Goal: Communication & Community: Answer question/provide support

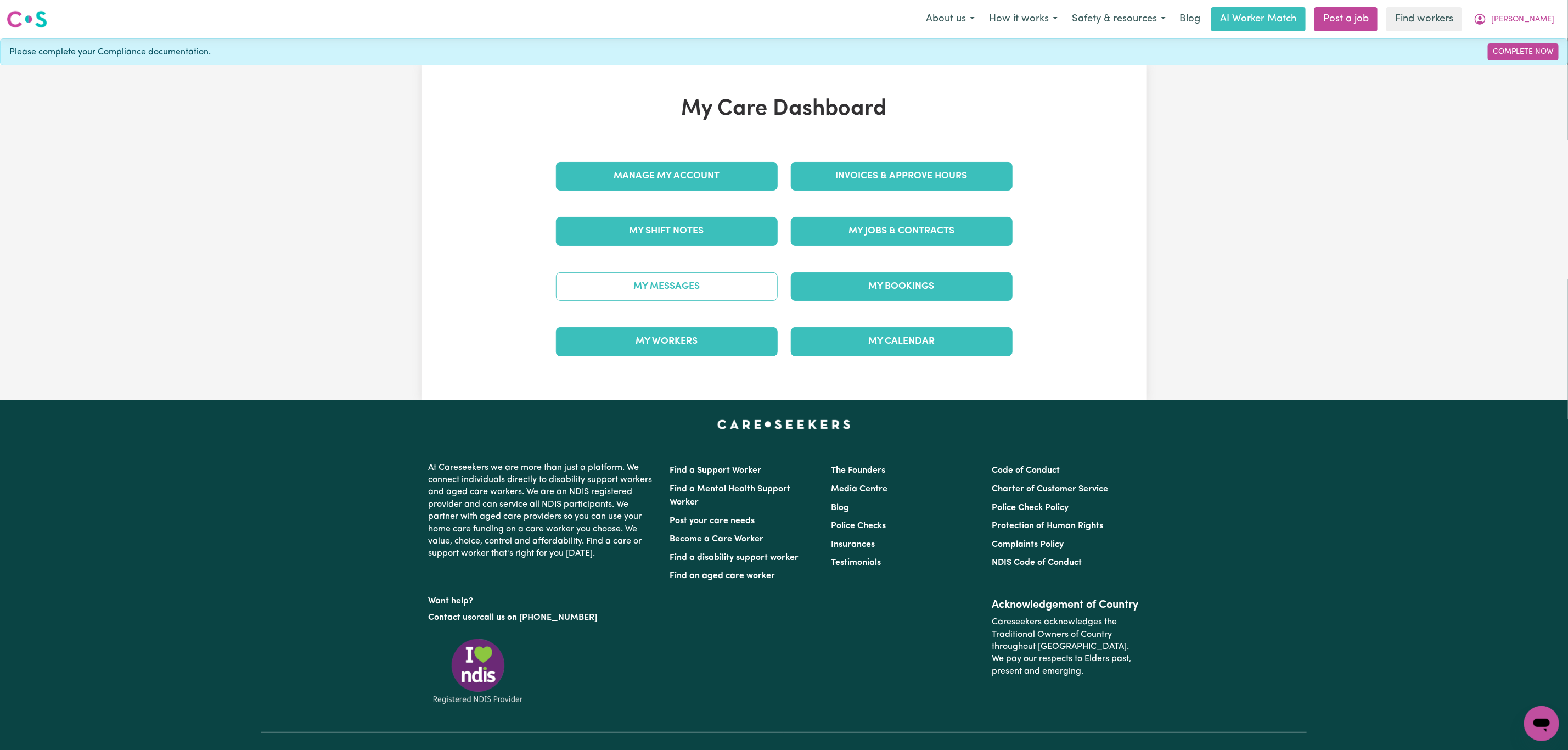
click at [650, 293] on link "My Messages" at bounding box center [667, 286] width 222 height 29
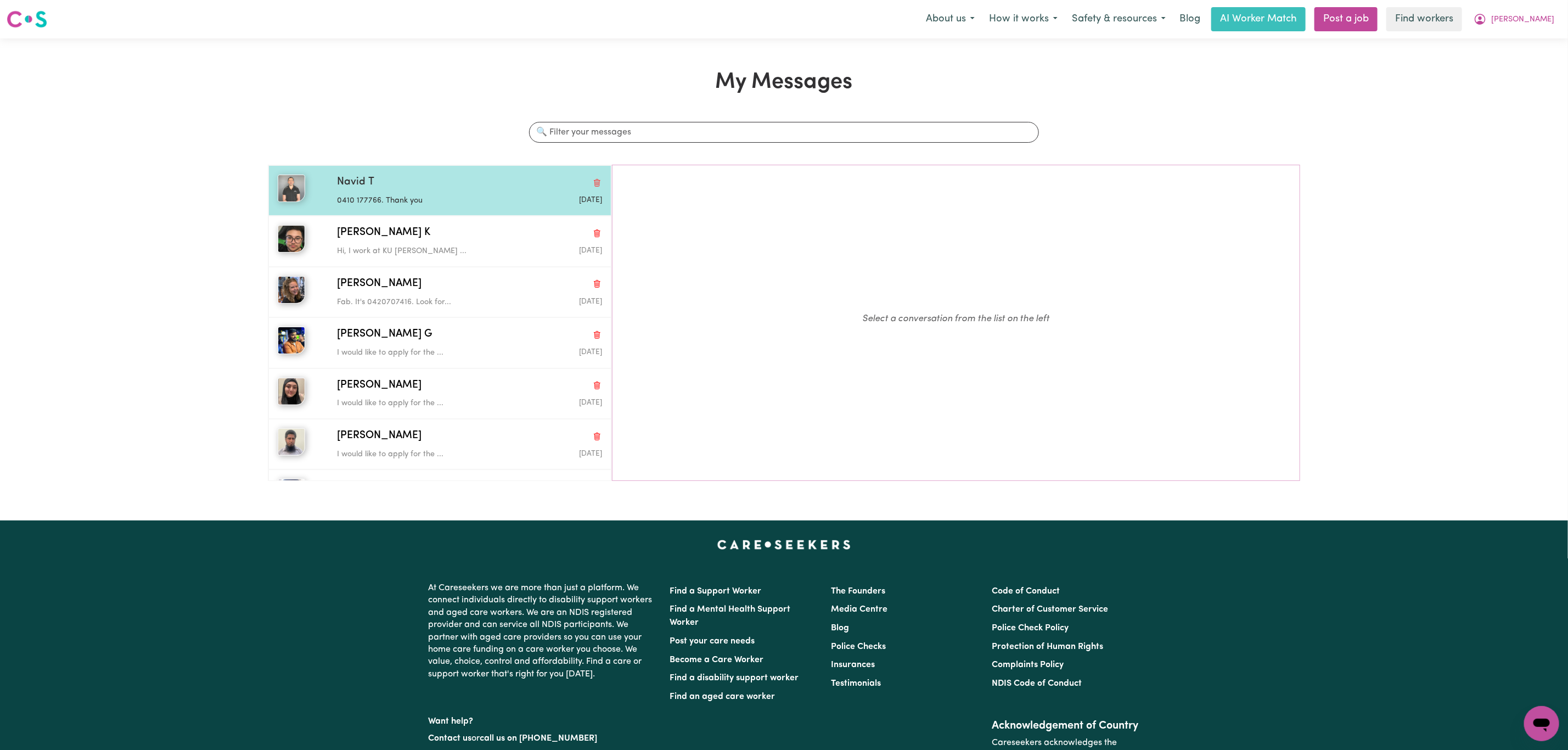
click at [455, 188] on div "Navid T" at bounding box center [469, 183] width 265 height 16
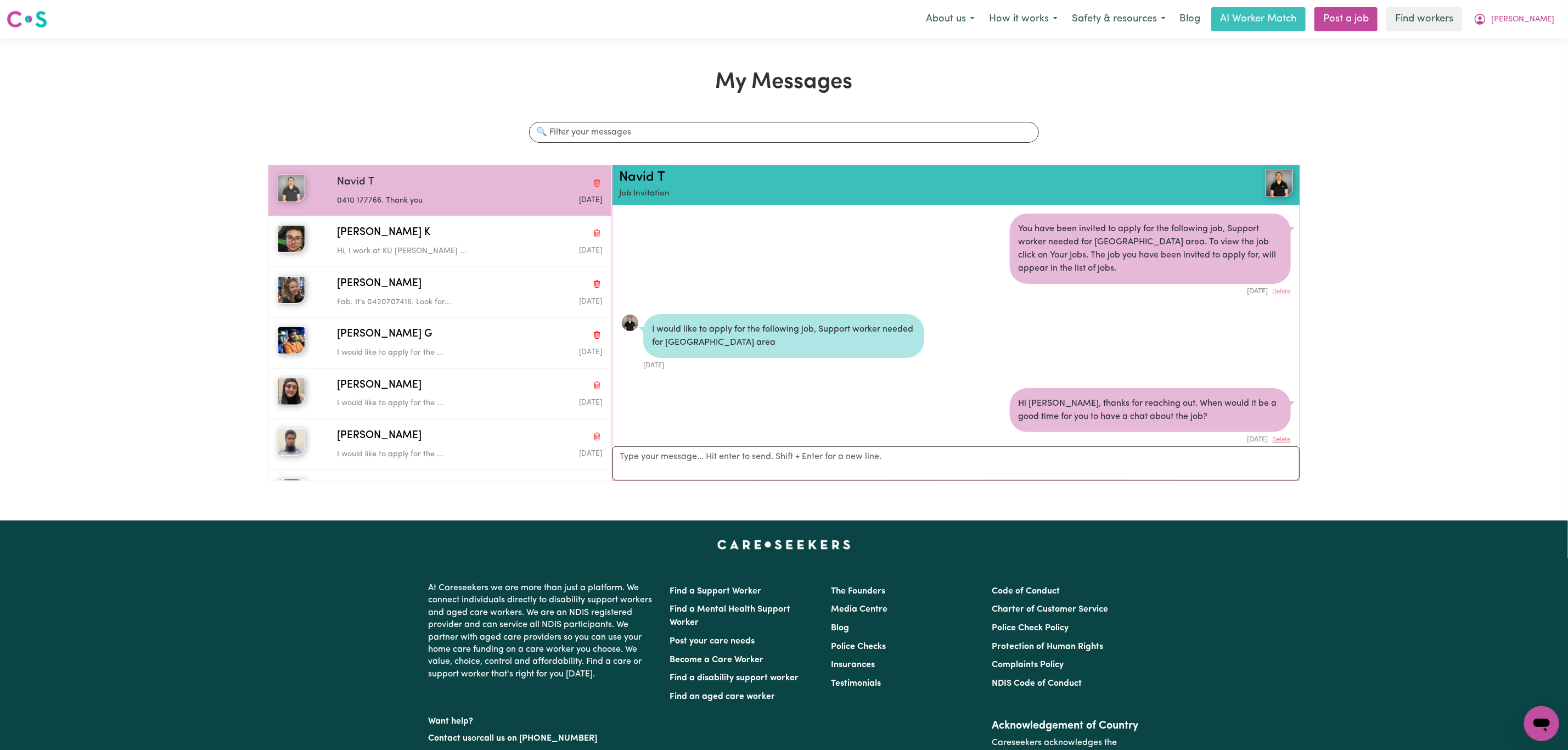
scroll to position [348, 0]
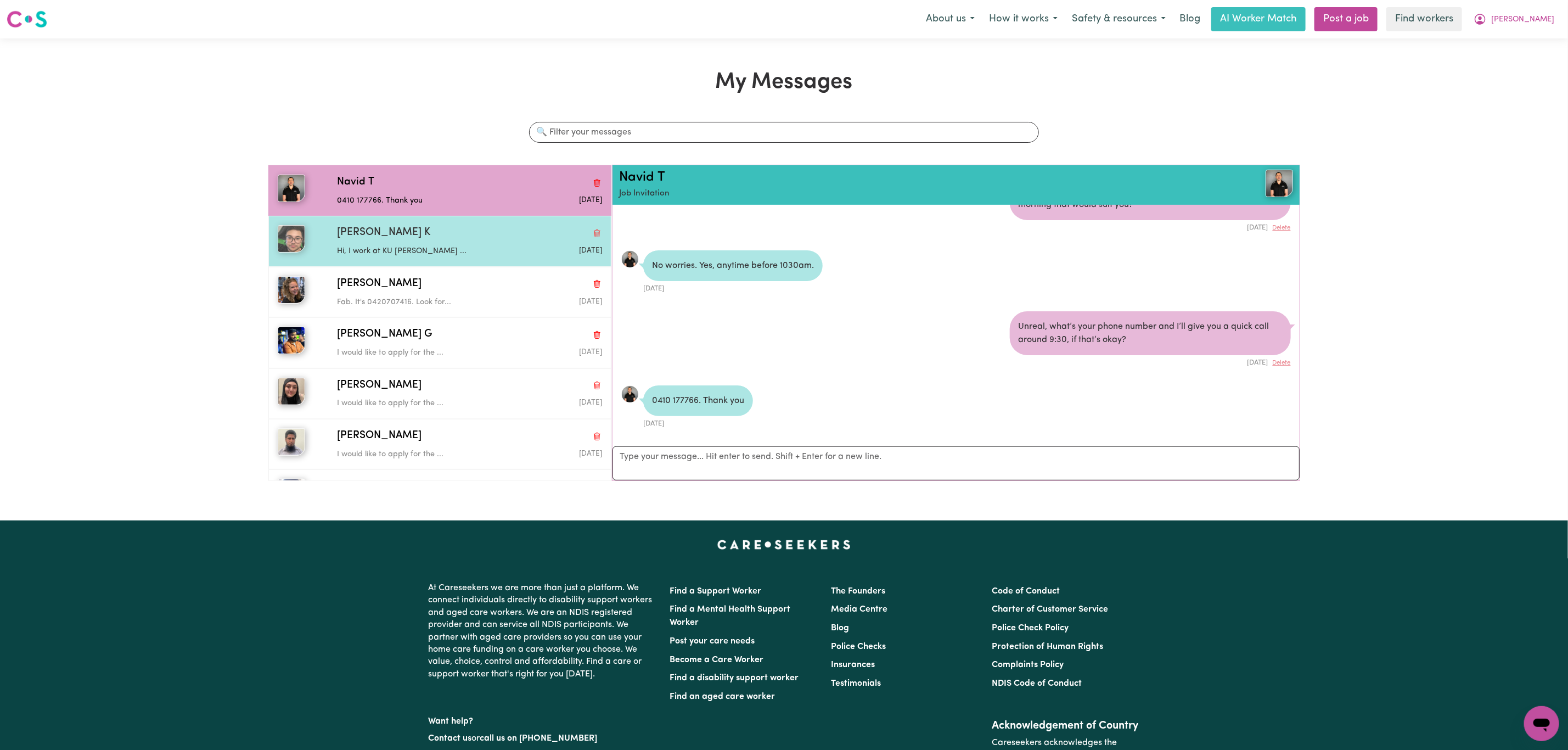
click at [453, 239] on div "[PERSON_NAME] K" at bounding box center [469, 233] width 265 height 16
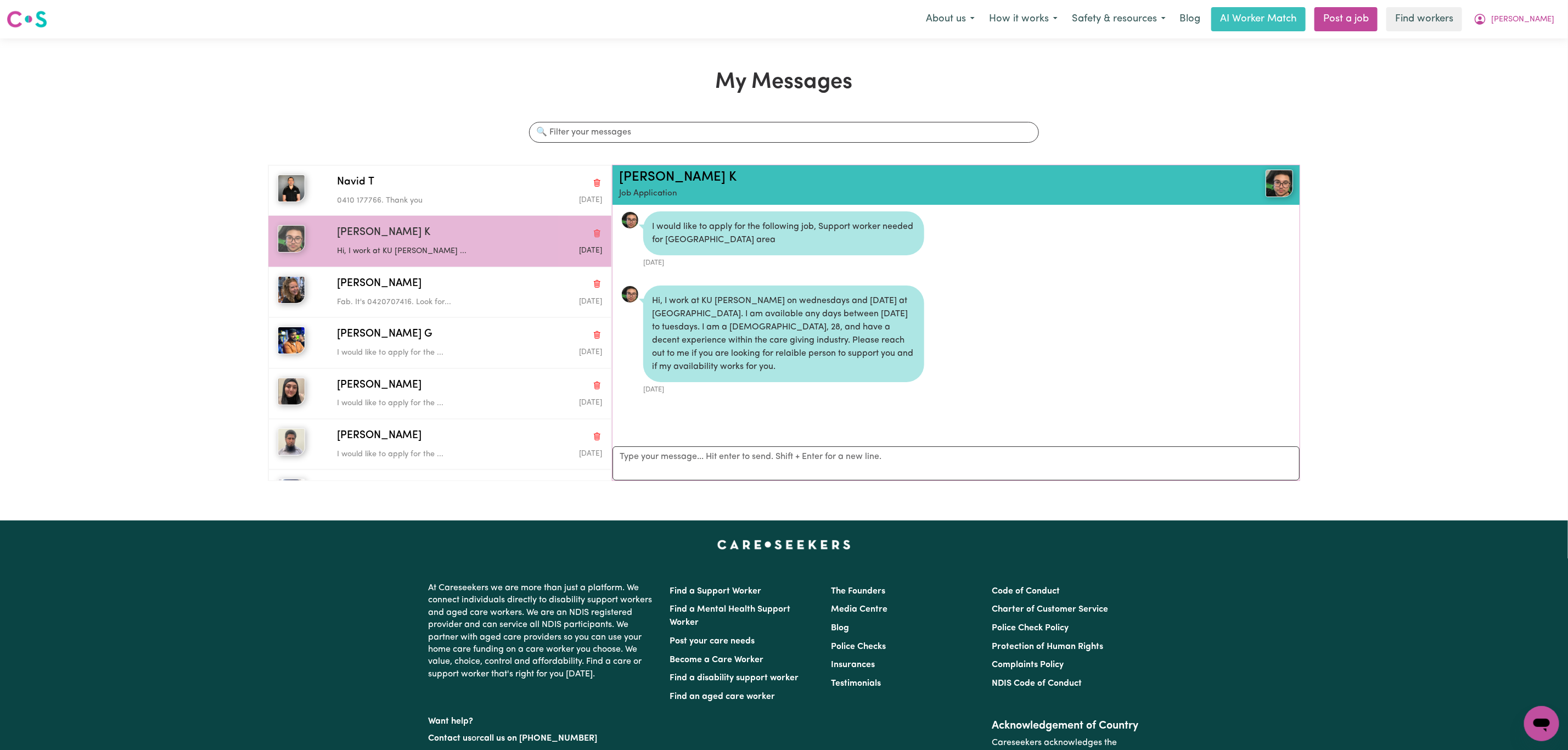
scroll to position [0, 0]
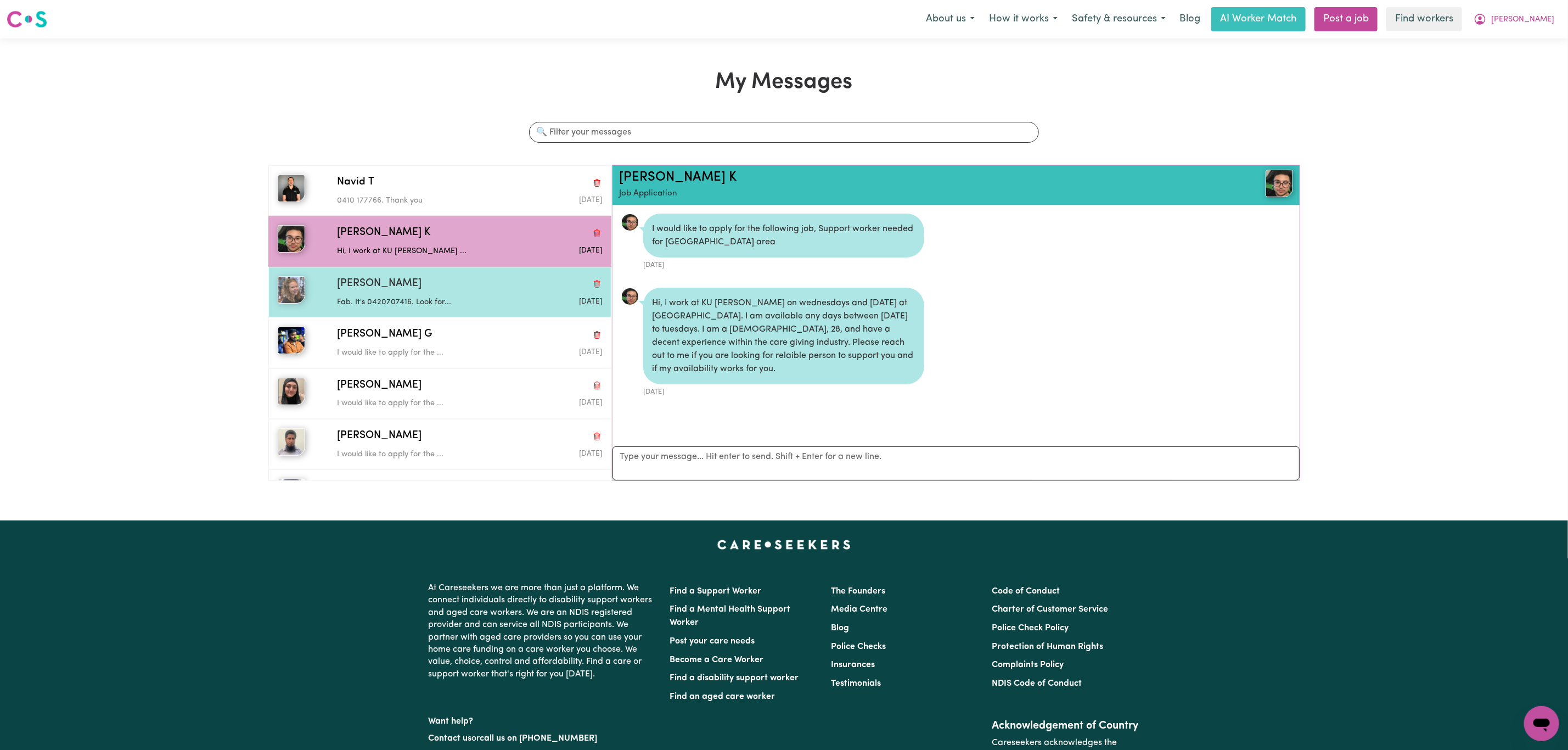
click at [387, 290] on div "[PERSON_NAME]" at bounding box center [469, 284] width 265 height 16
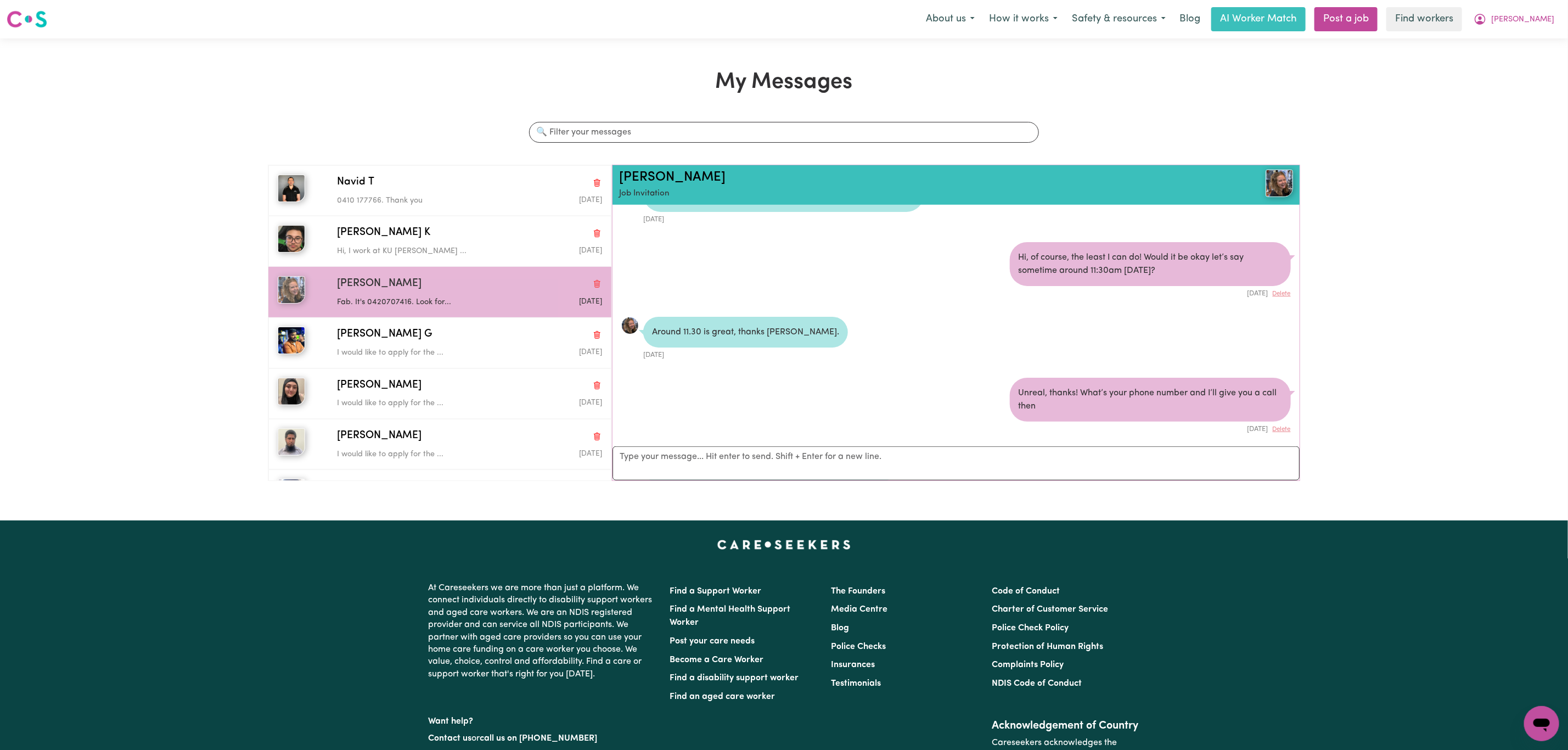
scroll to position [628, 0]
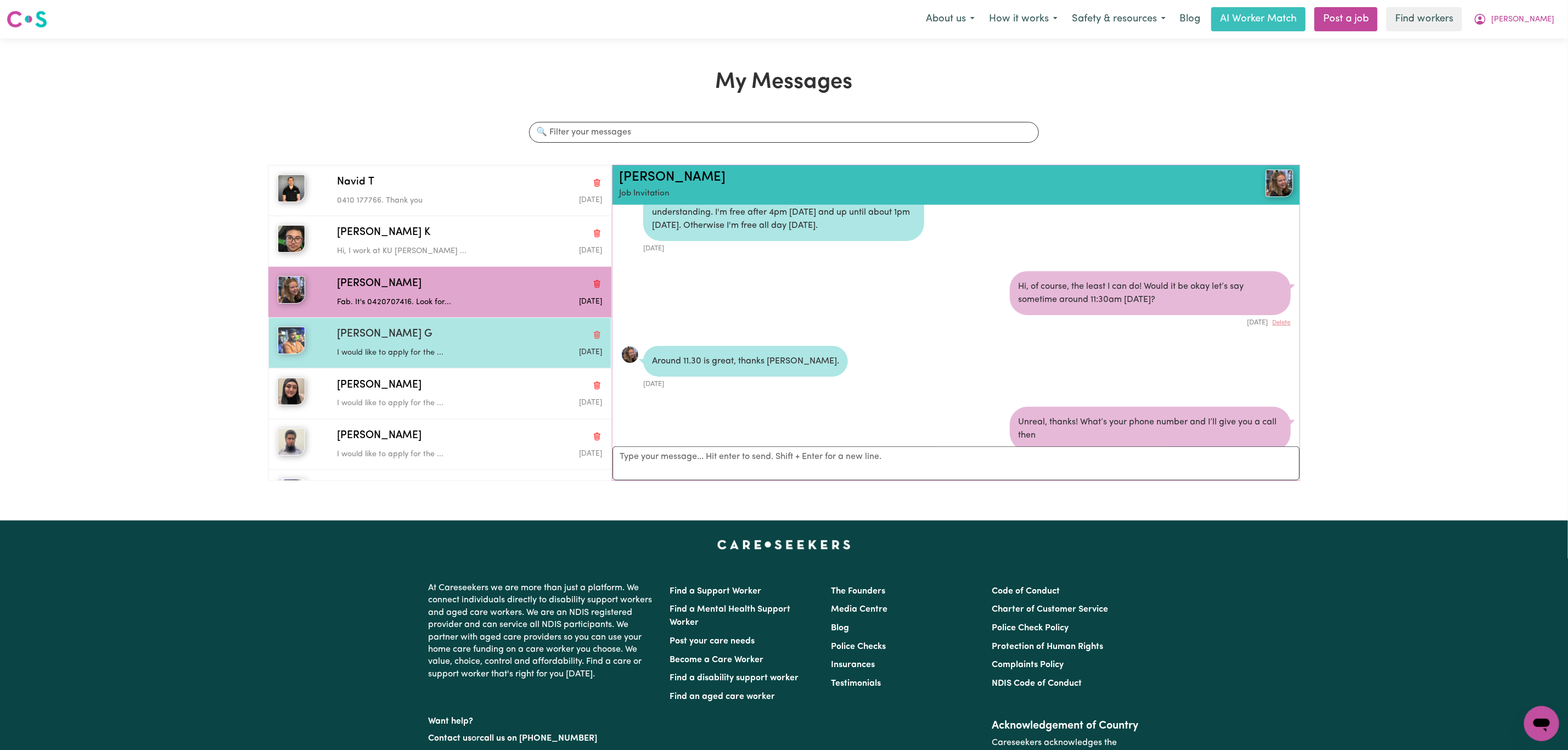
click at [486, 341] on div "[PERSON_NAME] G" at bounding box center [469, 334] width 265 height 16
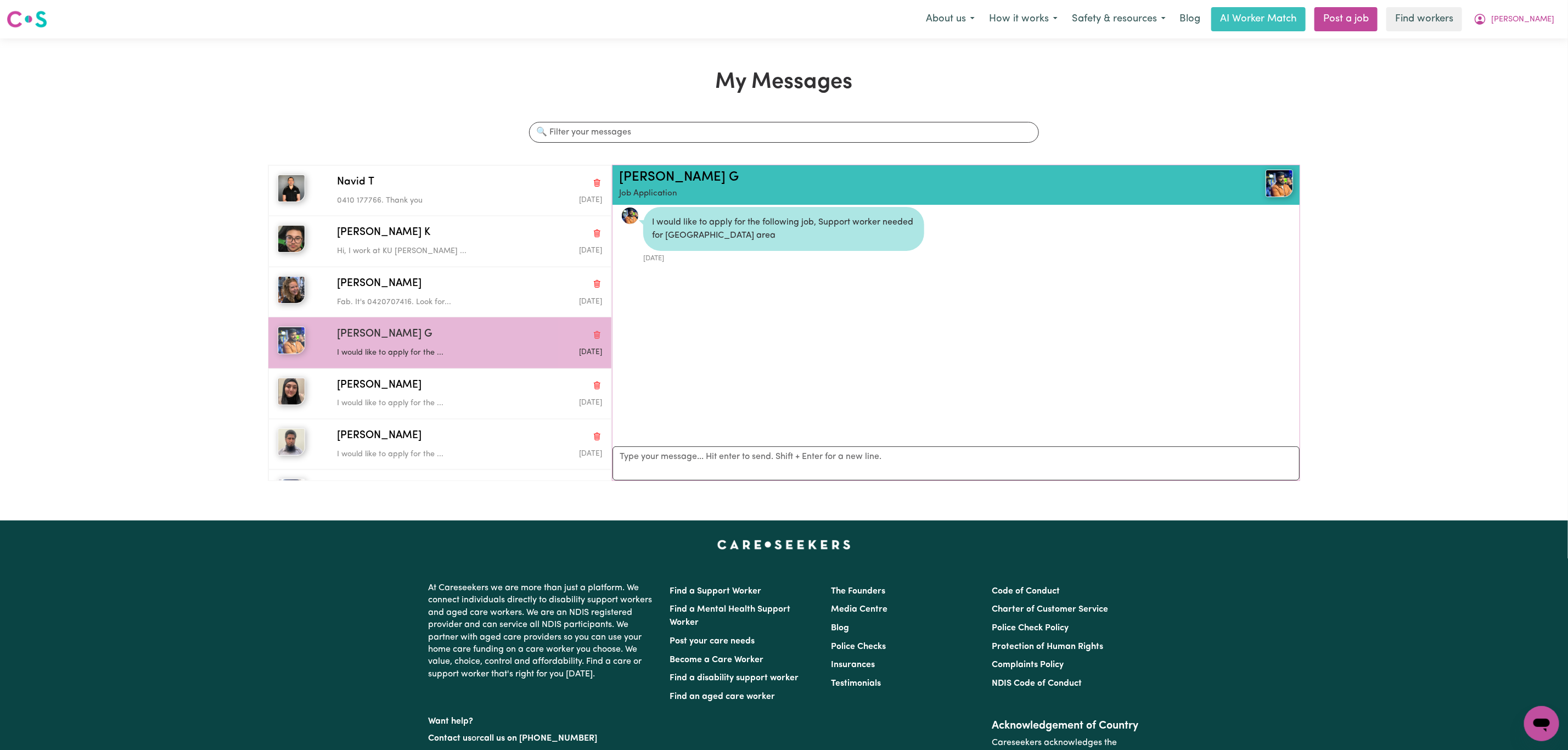
scroll to position [7, 0]
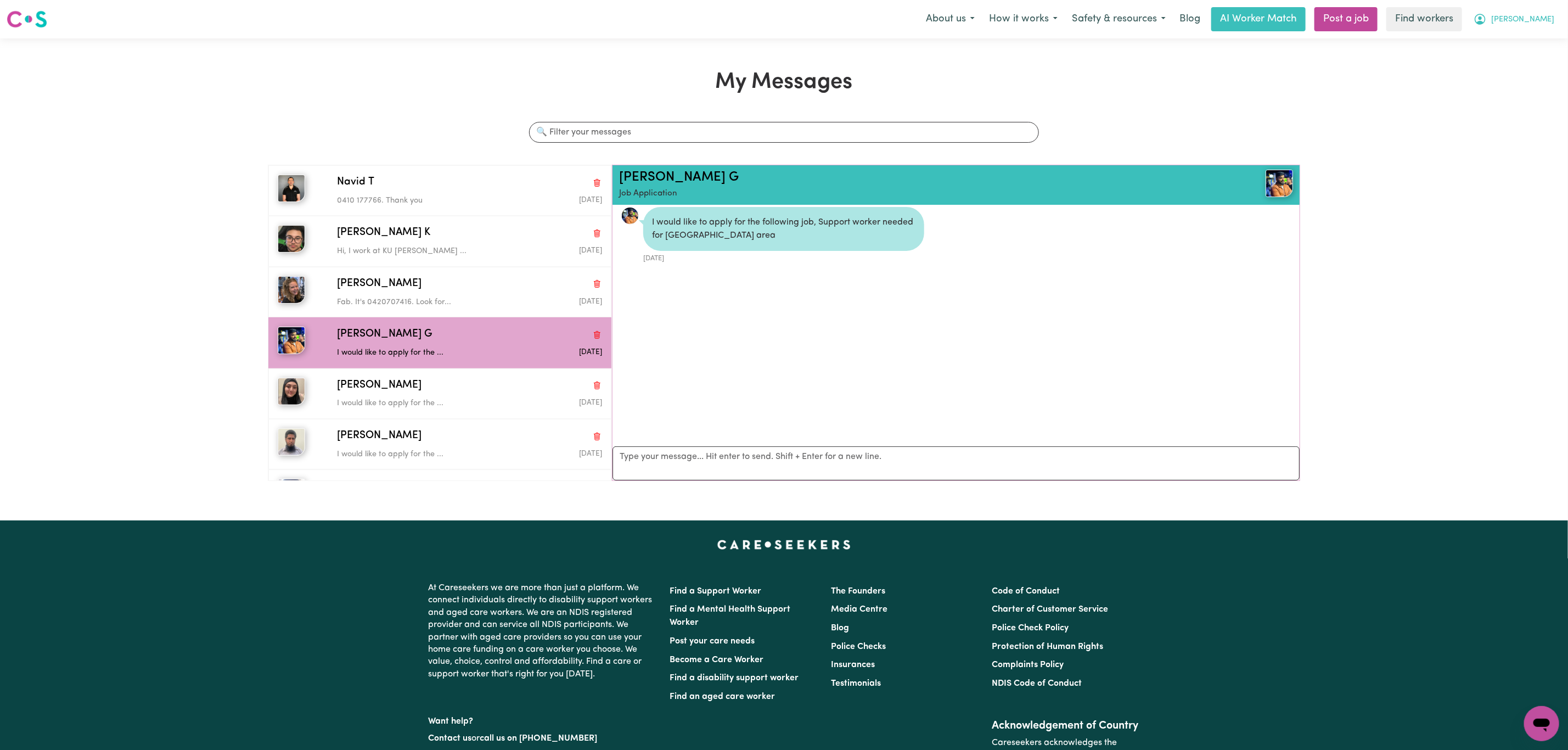
click at [1547, 14] on span "[PERSON_NAME]" at bounding box center [1523, 20] width 63 height 12
click at [1528, 43] on link "My Dashboard" at bounding box center [1517, 43] width 86 height 21
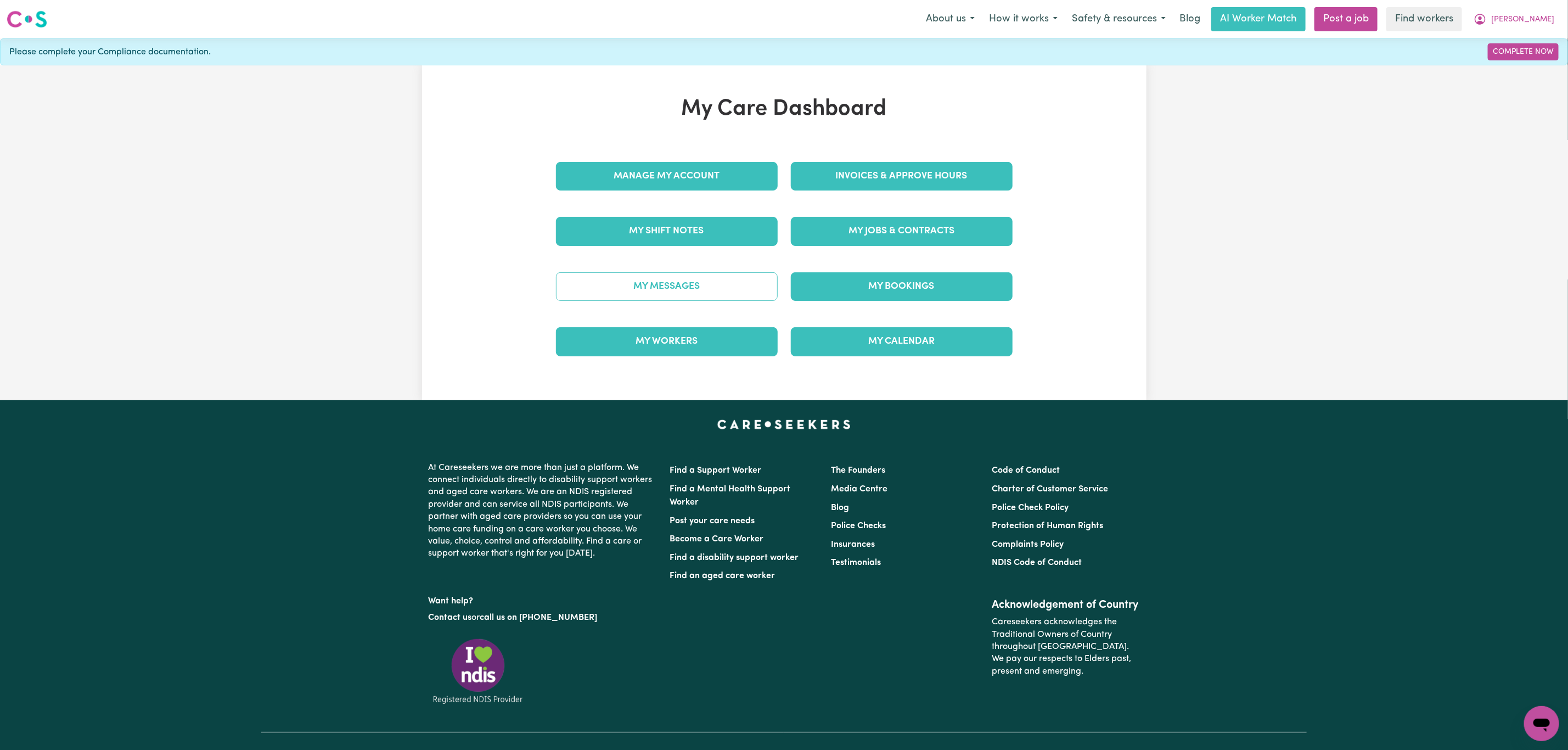
click at [628, 284] on link "My Messages" at bounding box center [667, 286] width 222 height 29
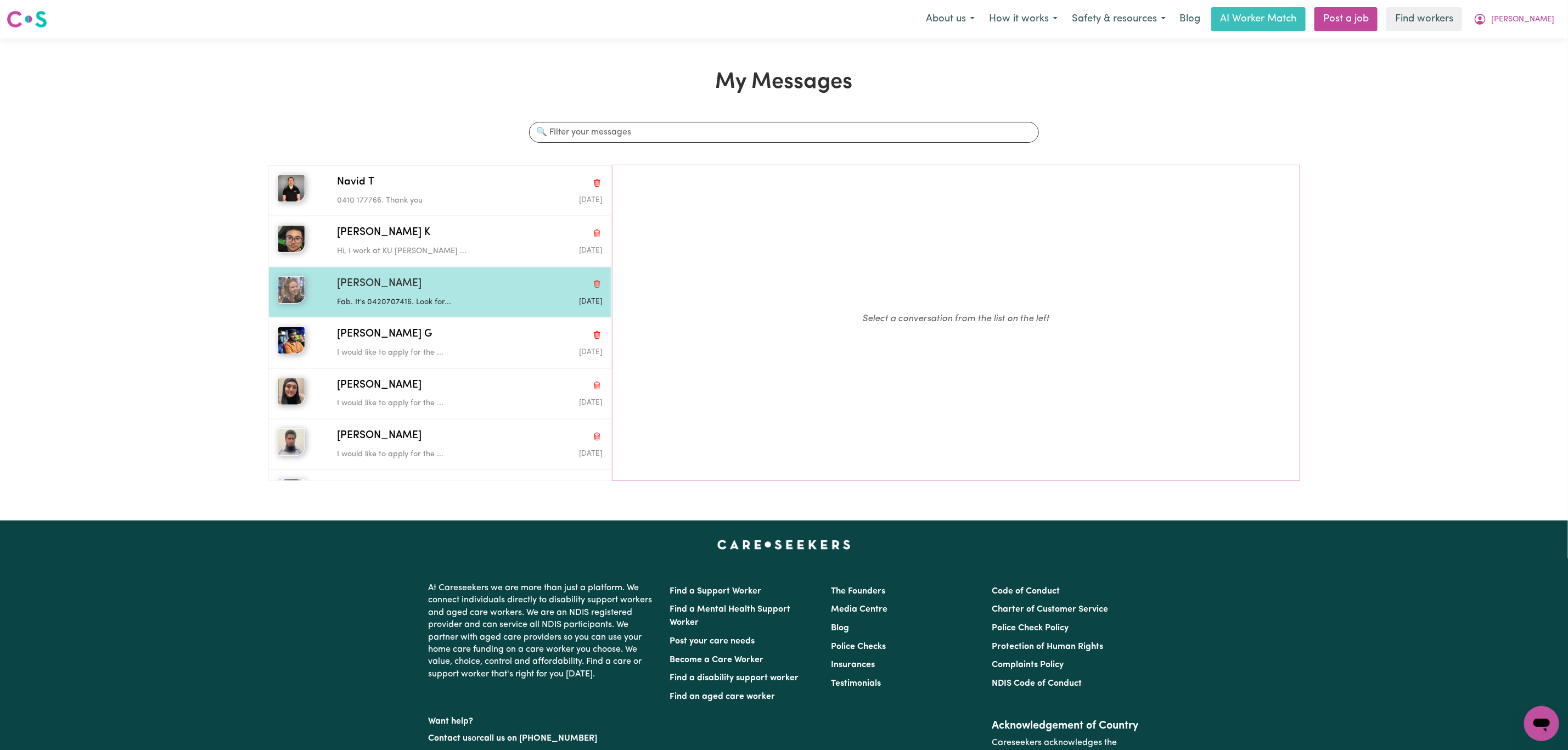
click at [440, 279] on div "[PERSON_NAME]" at bounding box center [469, 284] width 265 height 16
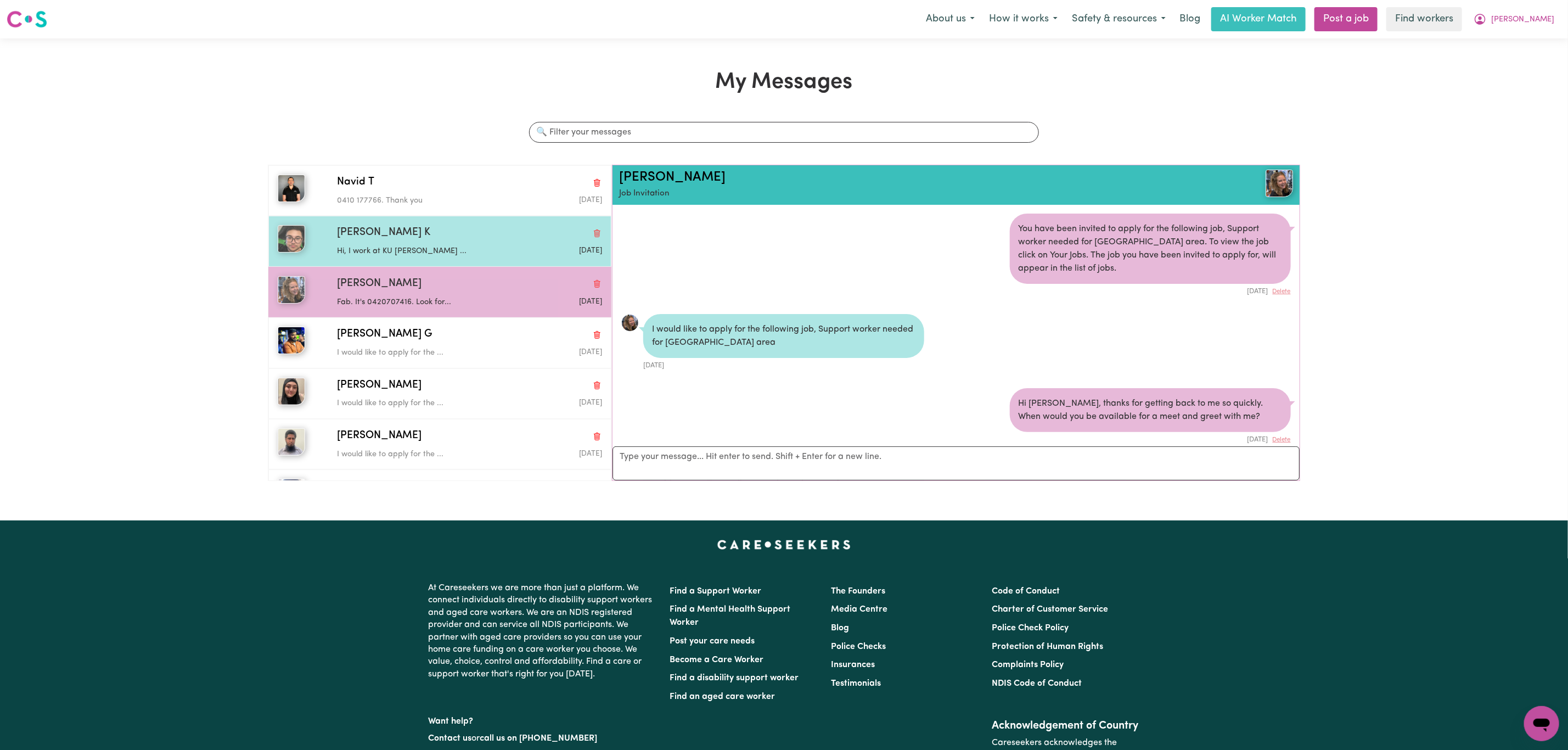
scroll to position [710, 0]
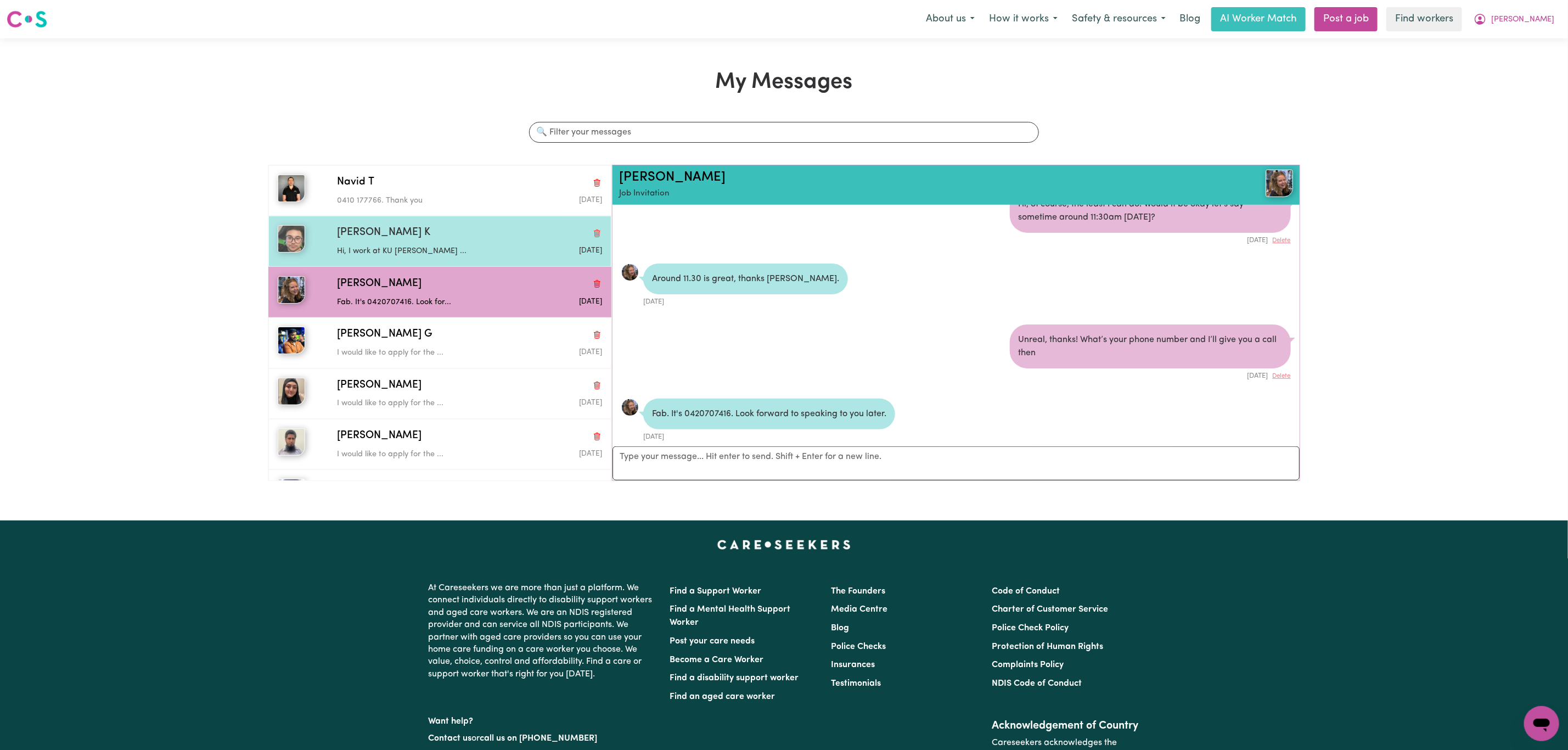
click at [466, 228] on div "[PERSON_NAME] K" at bounding box center [469, 233] width 265 height 16
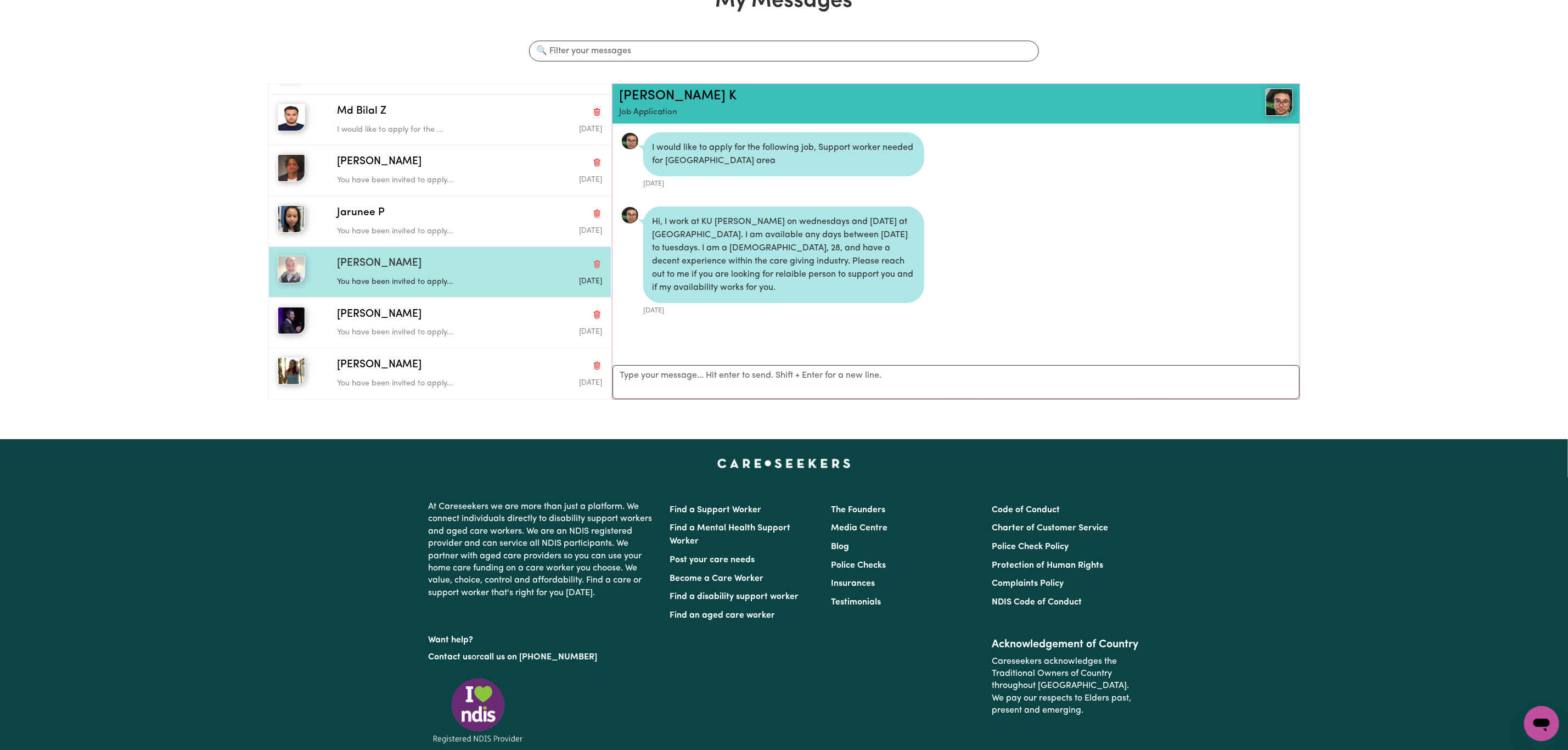
scroll to position [82, 0]
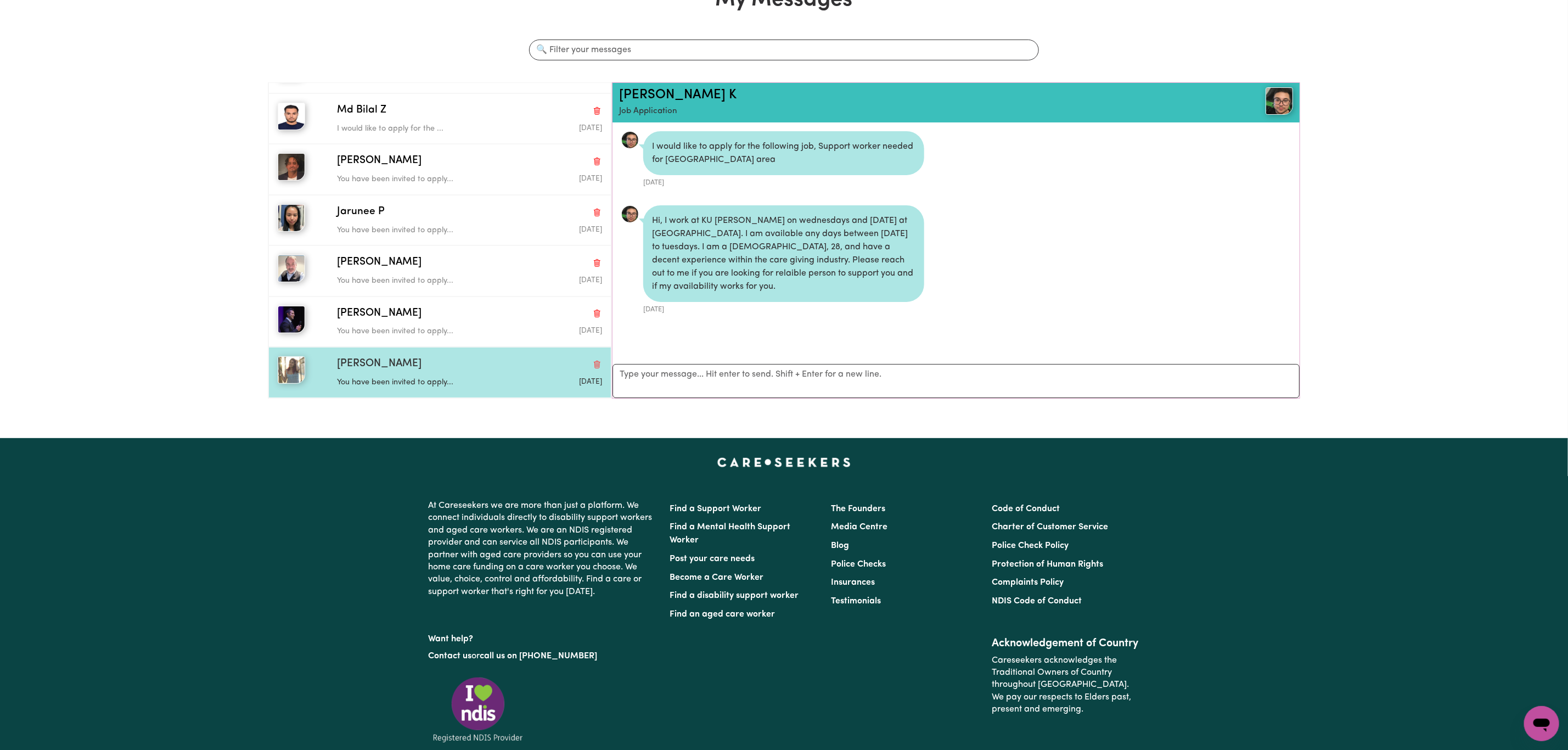
click at [463, 356] on div "[PERSON_NAME] You have been invited to apply... [DATE]" at bounding box center [440, 372] width 343 height 51
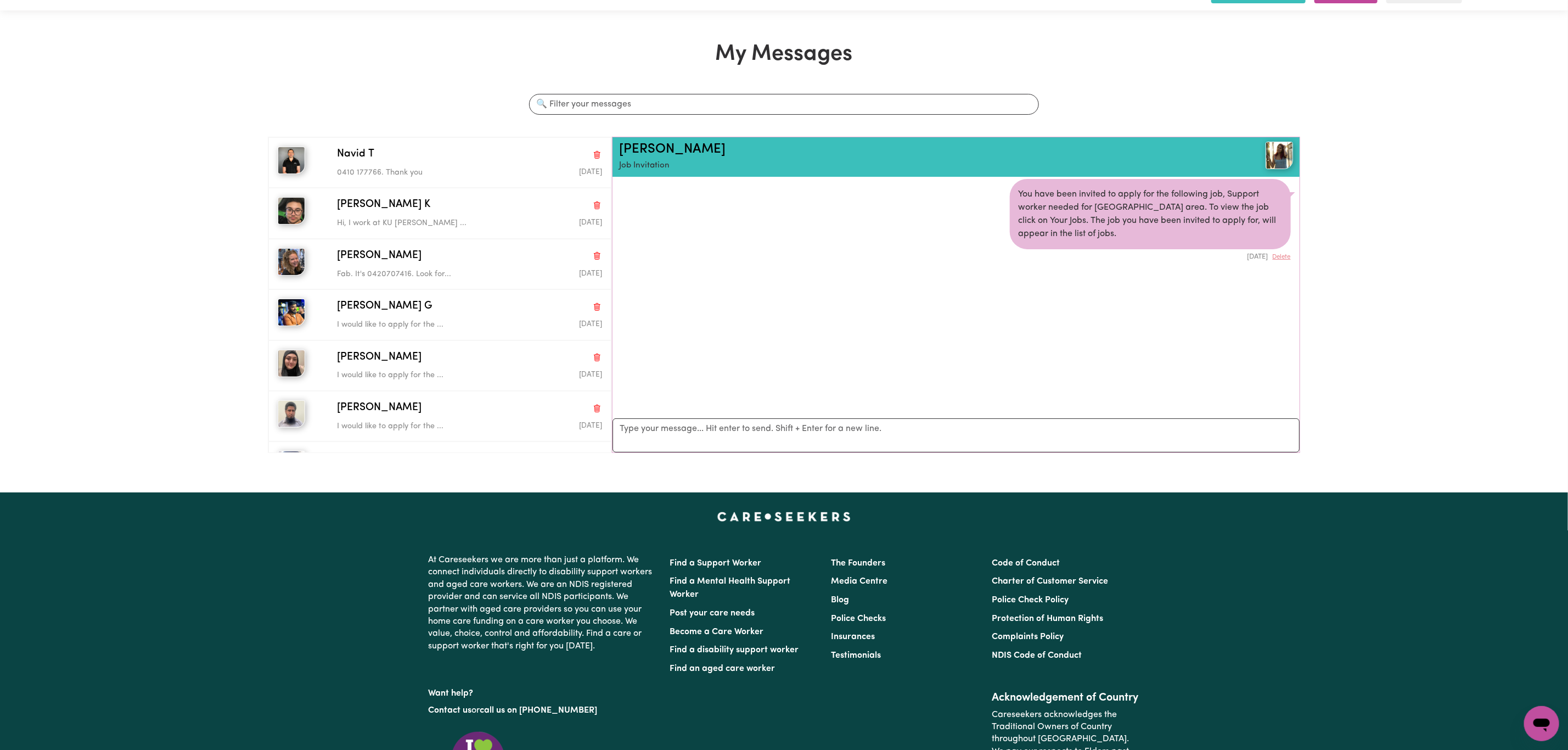
scroll to position [0, 0]
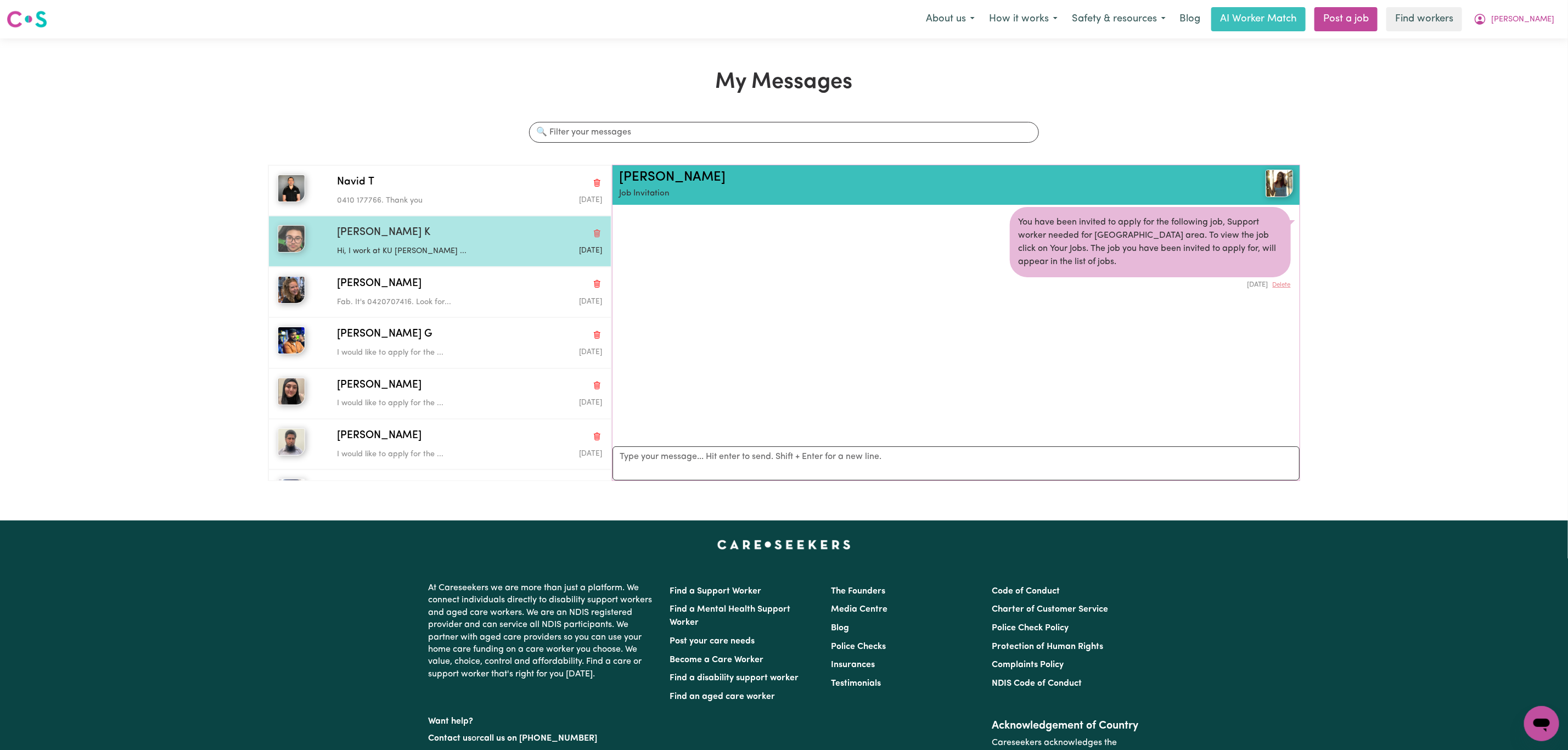
click at [430, 216] on div "[PERSON_NAME] K Hi, I work at KU [PERSON_NAME] ... [DATE]" at bounding box center [440, 240] width 343 height 51
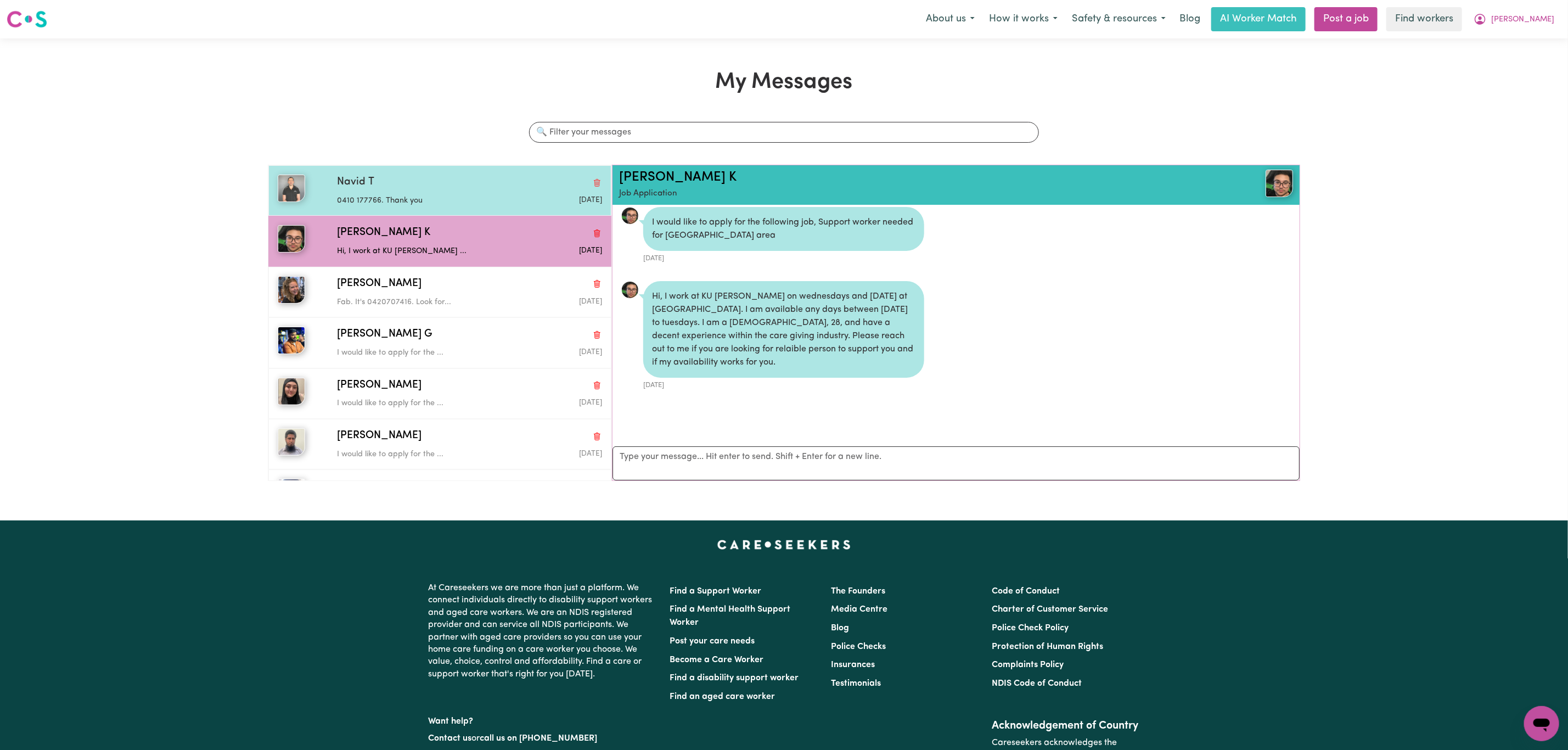
click at [430, 192] on div "0410 177766. Thank you" at bounding box center [425, 198] width 177 height 16
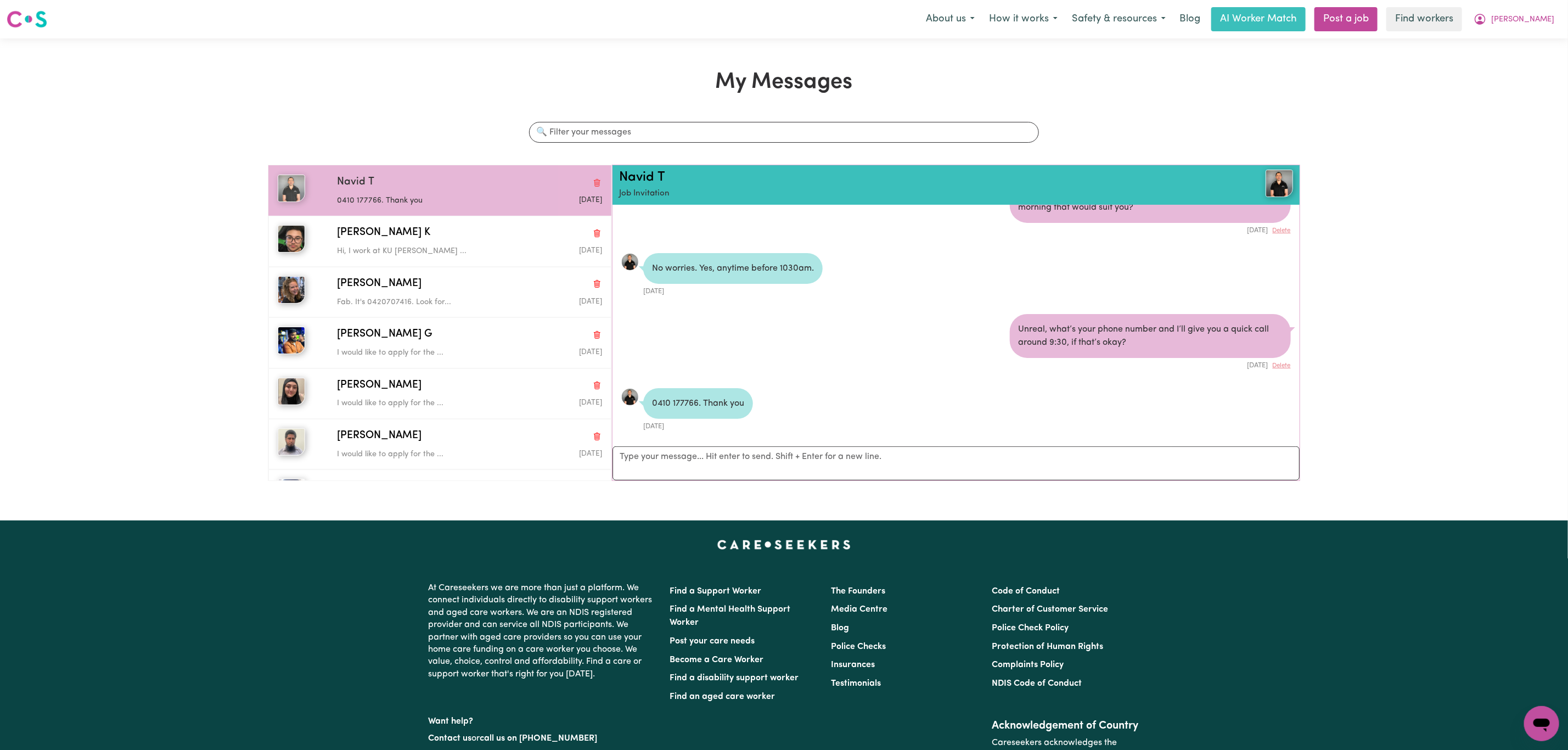
scroll to position [348, 0]
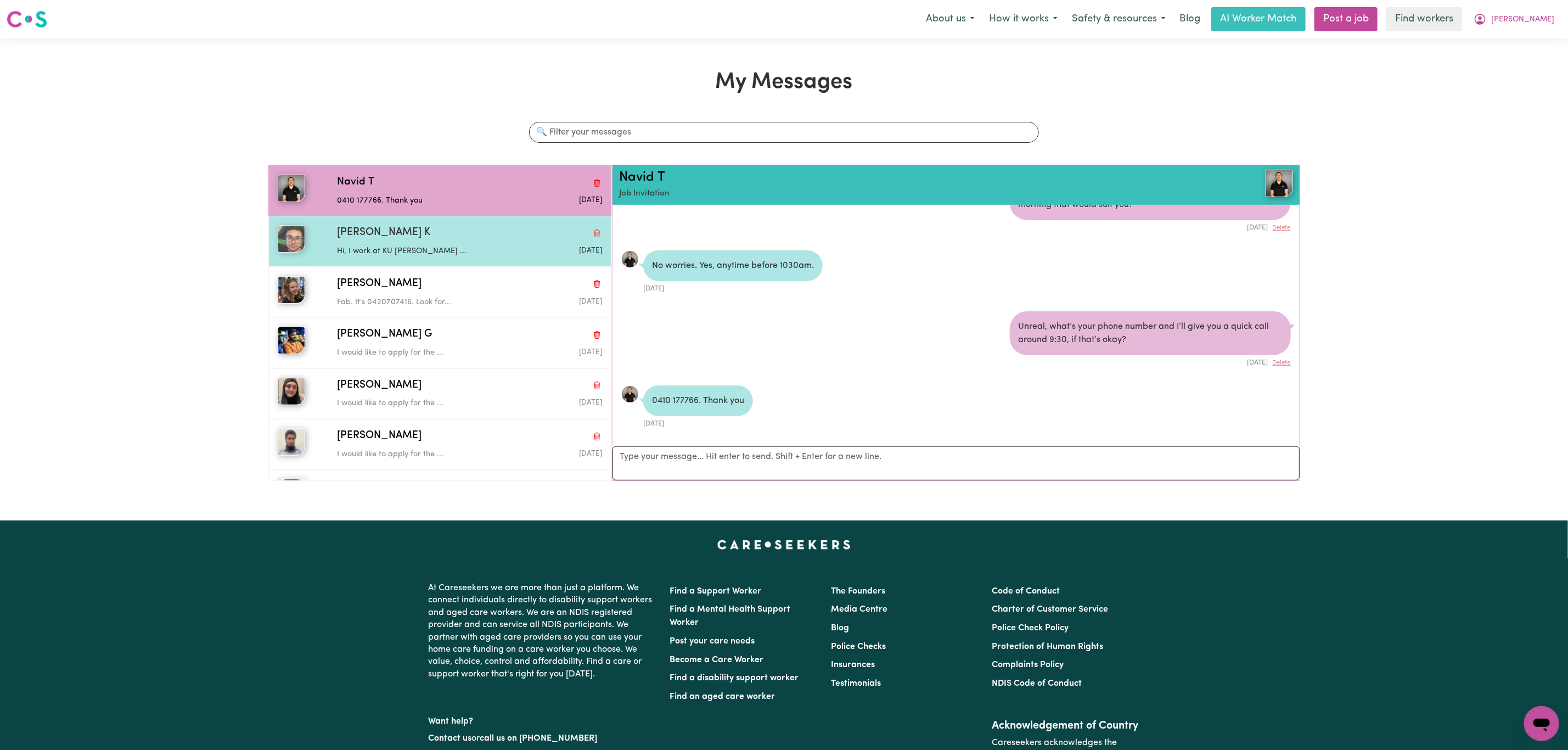
click at [399, 247] on p "Hi, I work at KU [PERSON_NAME] ..." at bounding box center [425, 251] width 177 height 12
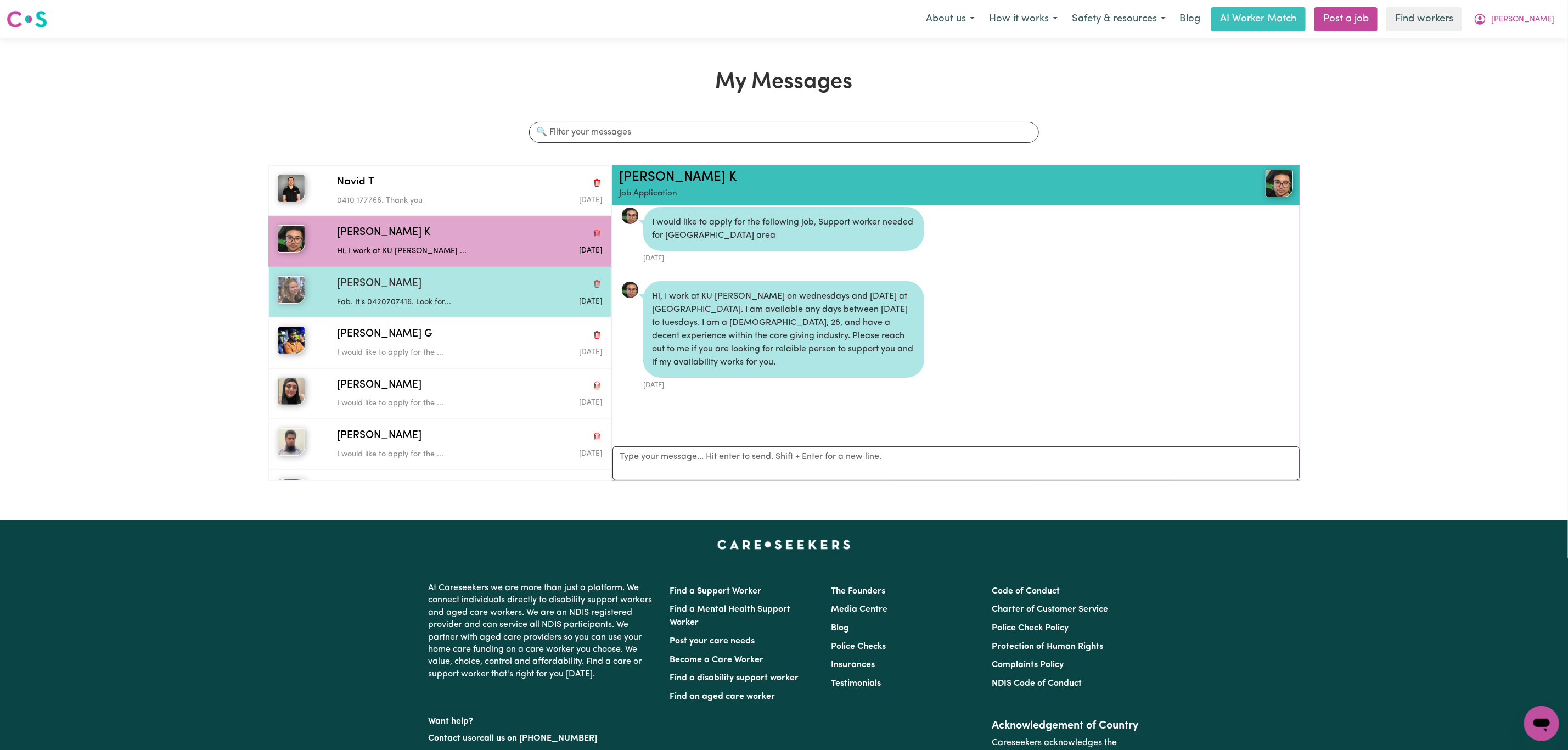
click at [455, 284] on div "[PERSON_NAME]" at bounding box center [469, 284] width 265 height 16
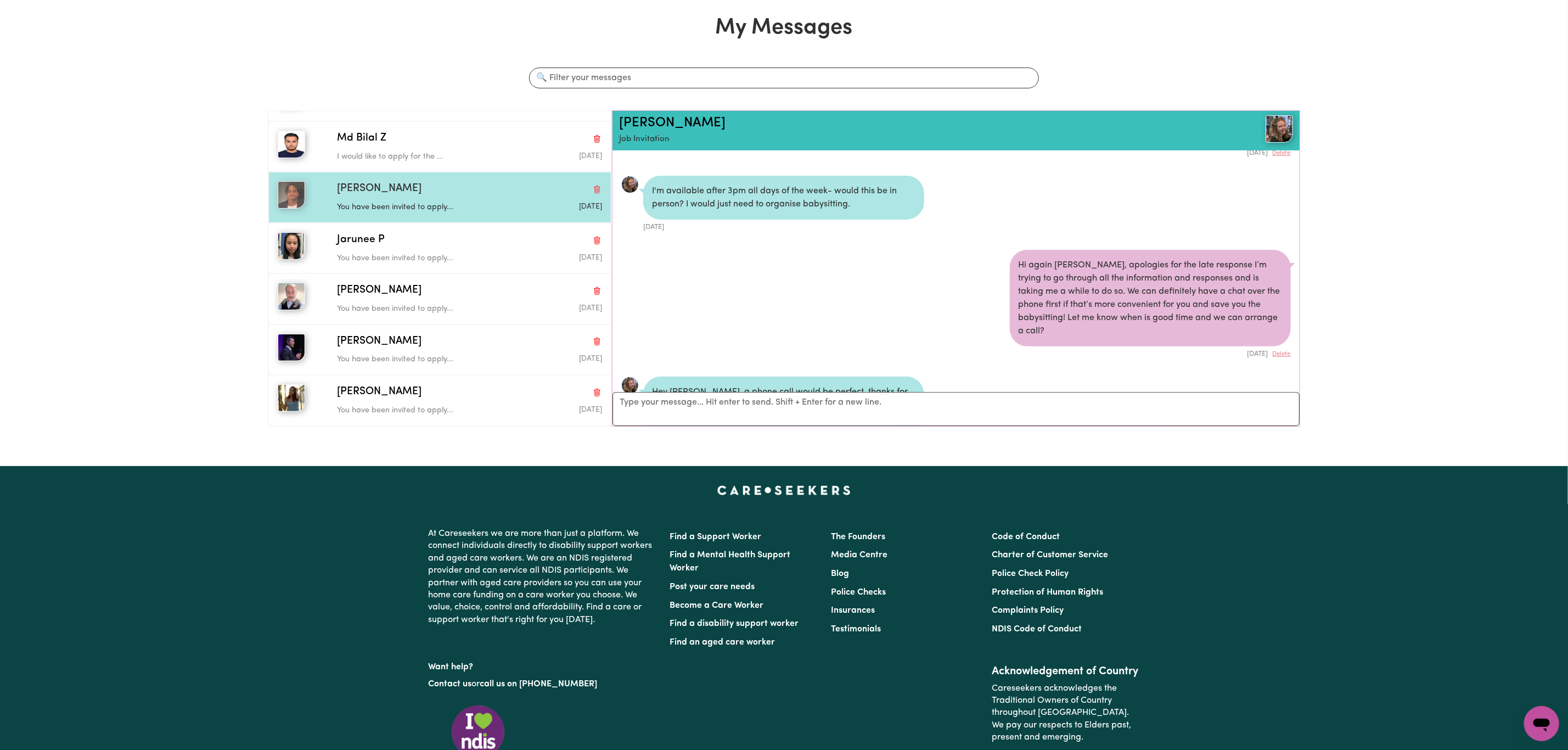
scroll to position [82, 0]
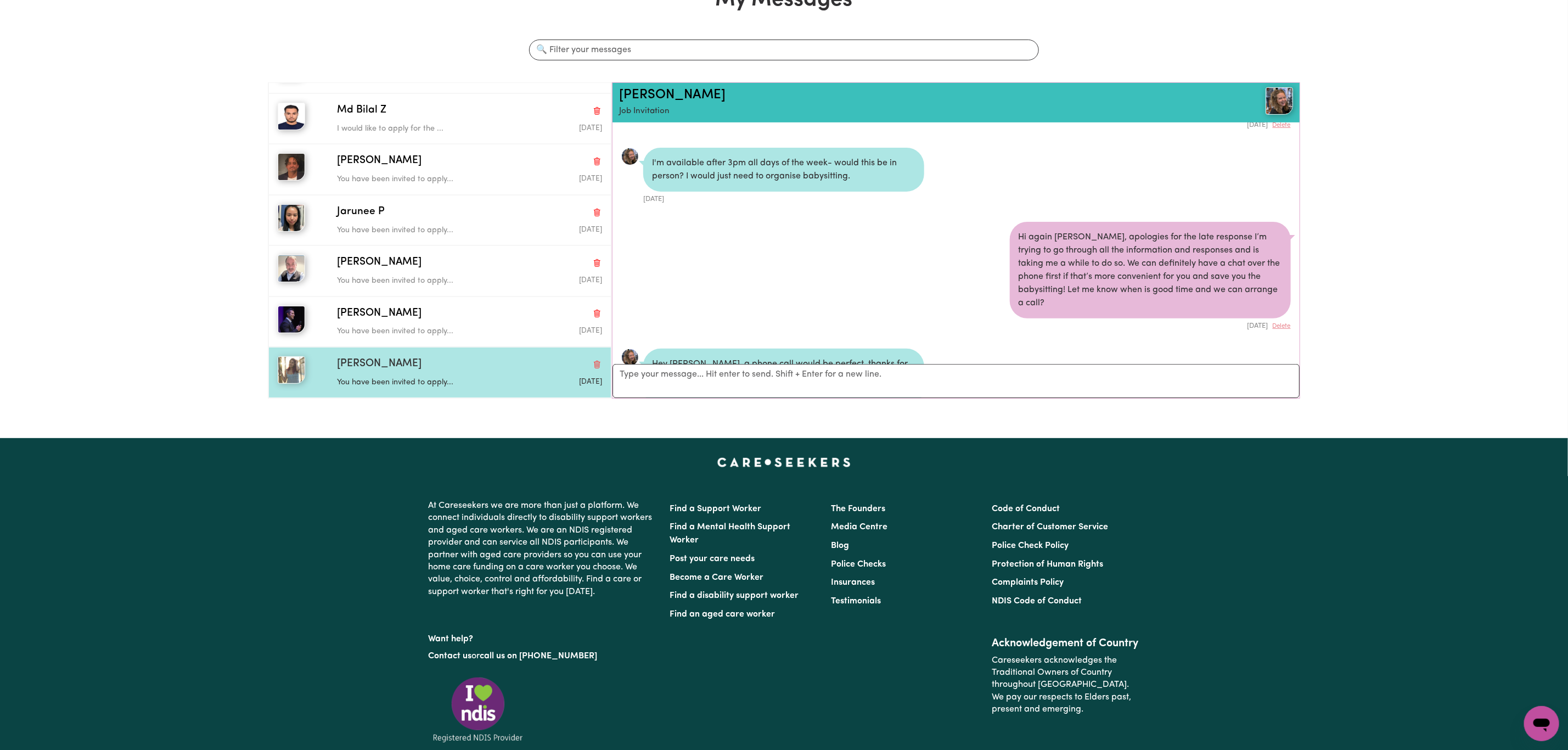
click at [456, 362] on div "[PERSON_NAME]" at bounding box center [469, 364] width 265 height 16
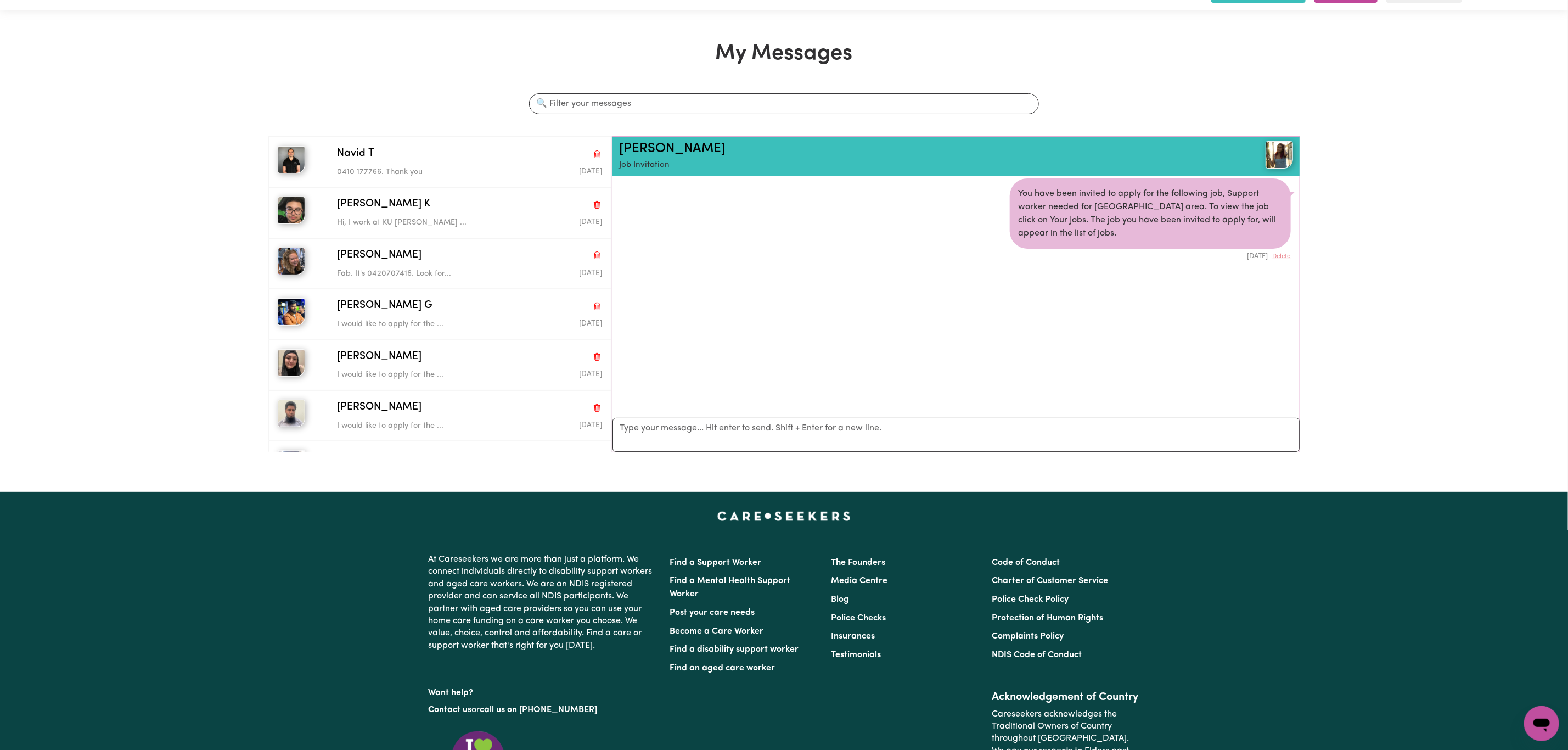
scroll to position [0, 0]
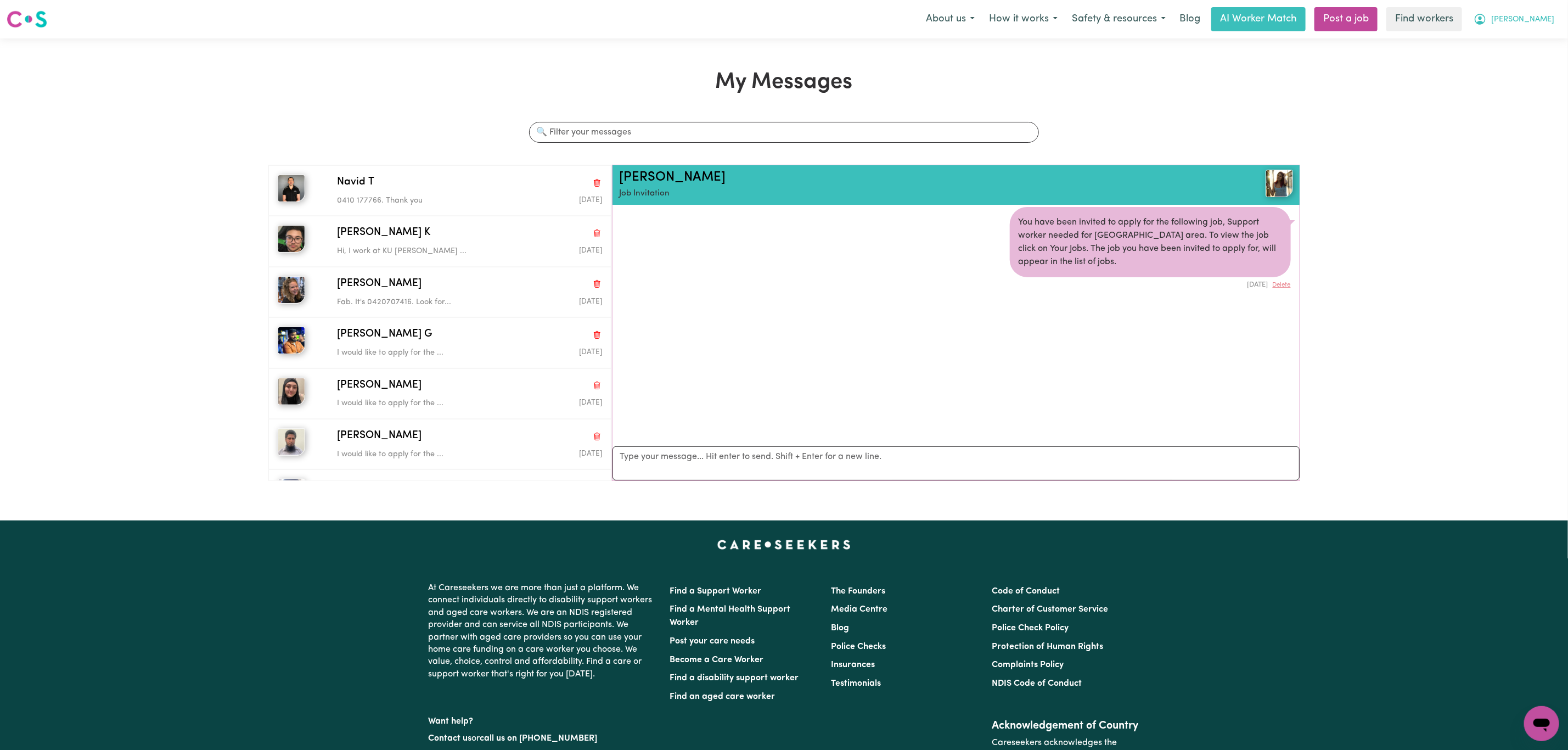
click at [1540, 13] on button "[PERSON_NAME]" at bounding box center [1514, 19] width 95 height 23
click at [1527, 63] on link "Logout" at bounding box center [1517, 63] width 86 height 21
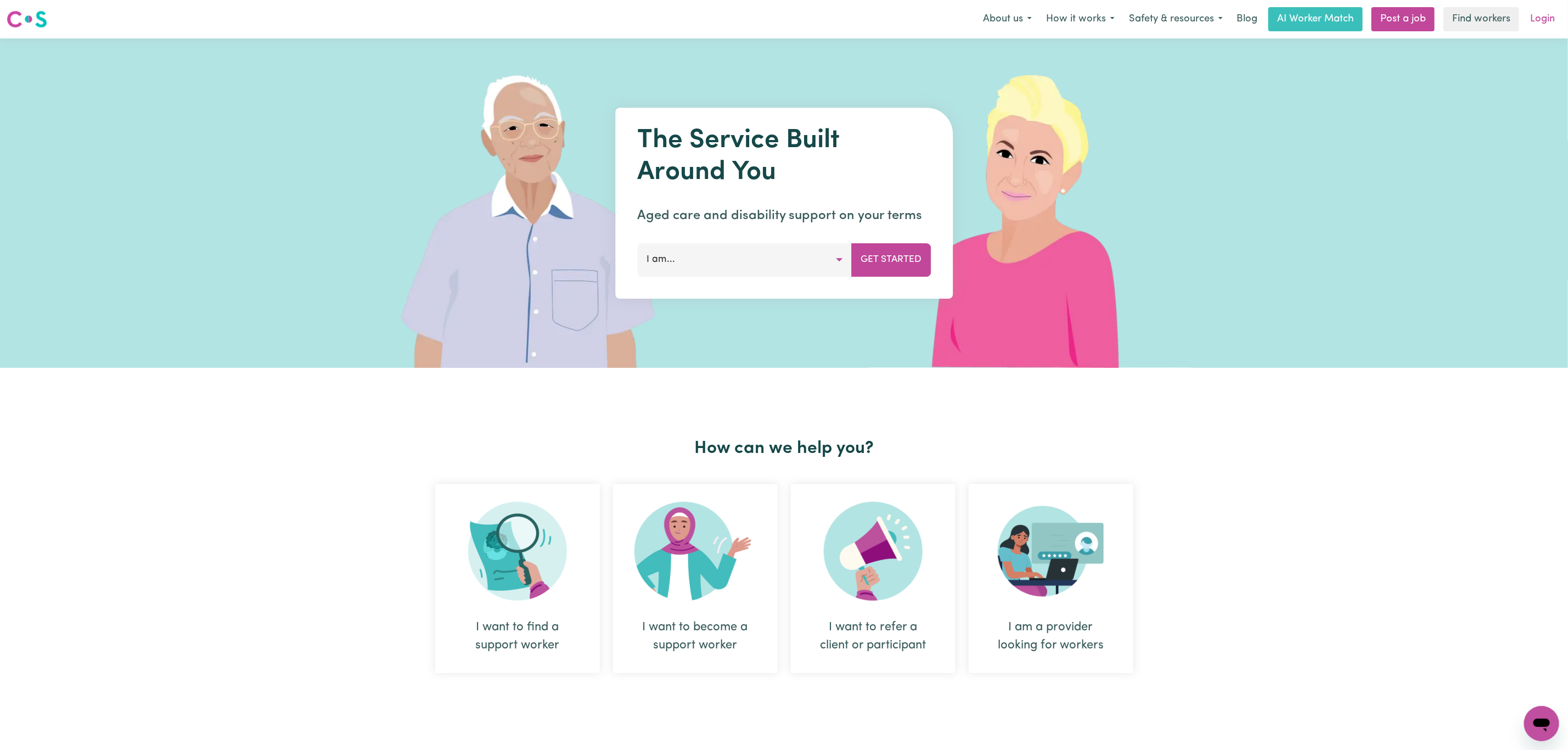
click at [1539, 19] on link "Login" at bounding box center [1542, 19] width 38 height 24
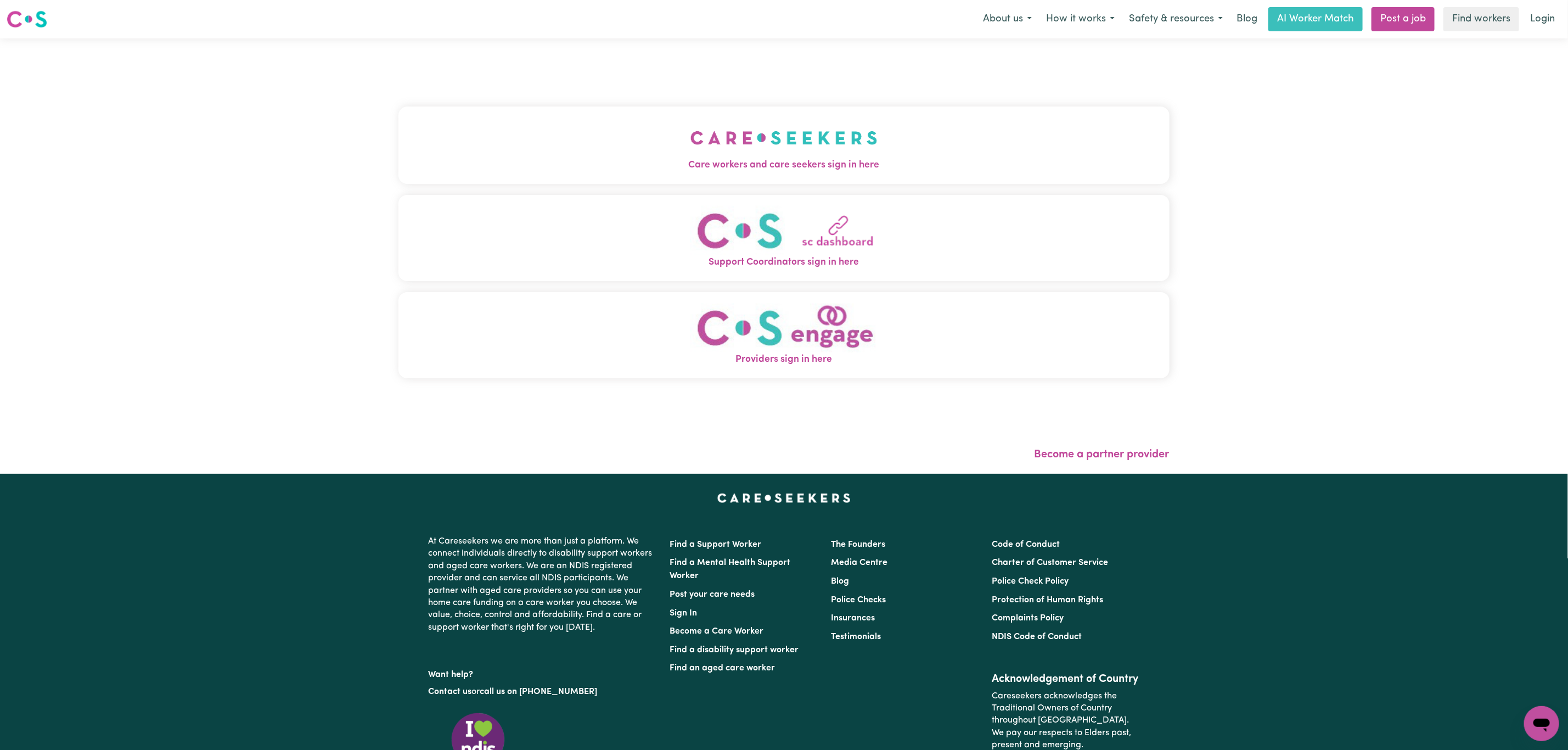
click at [690, 121] on img "Care workers and care seekers sign in here" at bounding box center [783, 138] width 187 height 41
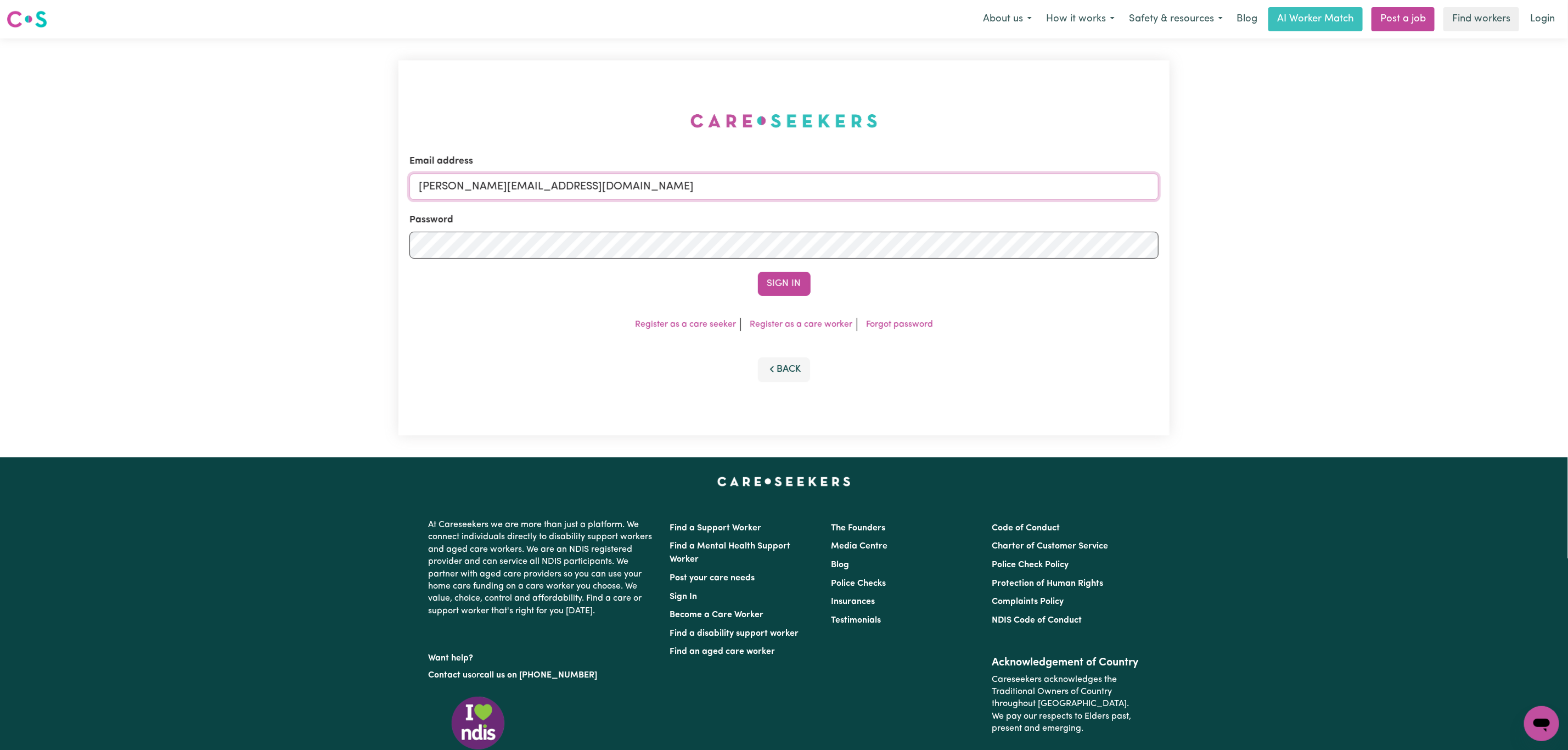
click at [514, 188] on input "[PERSON_NAME][EMAIL_ADDRESS][DOMAIN_NAME]" at bounding box center [784, 186] width 749 height 26
drag, startPoint x: 477, startPoint y: 191, endPoint x: 827, endPoint y: 226, distance: 351.7
click at [840, 191] on input "[EMAIL_ADDRESS][PERSON_NAME][DOMAIN_NAME]" at bounding box center [784, 186] width 749 height 26
type input "[EMAIL_ADDRESS][DOMAIN_NAME]"
click at [782, 290] on button "Sign In" at bounding box center [784, 284] width 53 height 24
